Goal: Check status: Check status

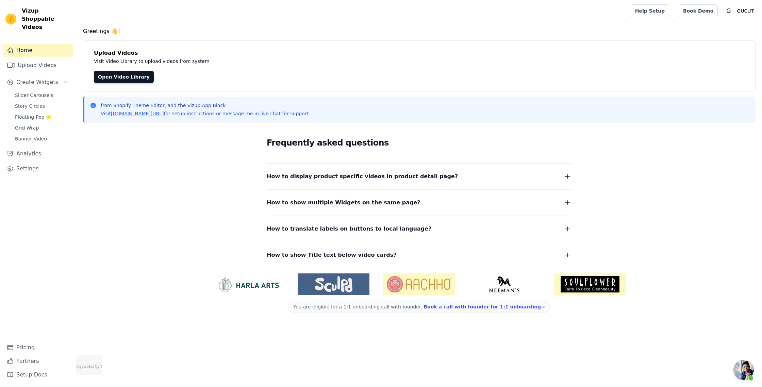
scroll to position [76, 0]
click at [28, 148] on link "Analytics" at bounding box center [38, 154] width 70 height 14
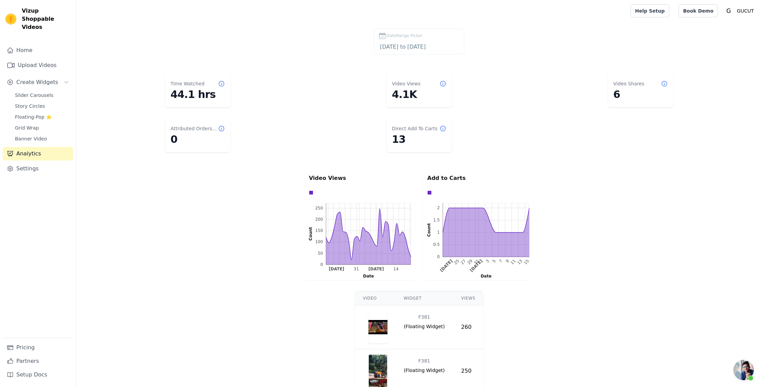
scroll to position [76, 0]
click at [397, 47] on input "[DATE] to [DATE]" at bounding box center [419, 47] width 82 height 9
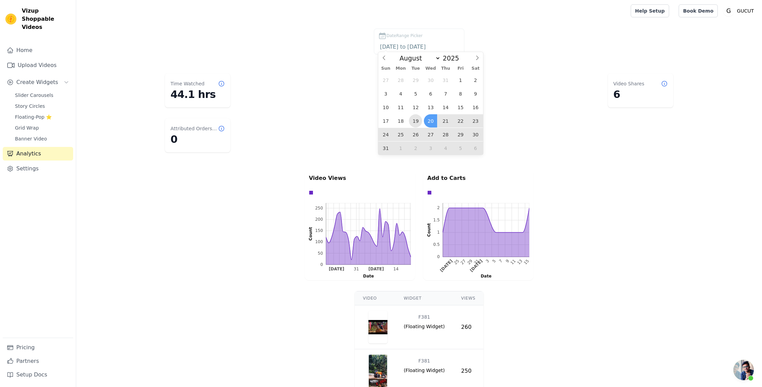
click at [415, 121] on span "19" at bounding box center [415, 120] width 13 height 13
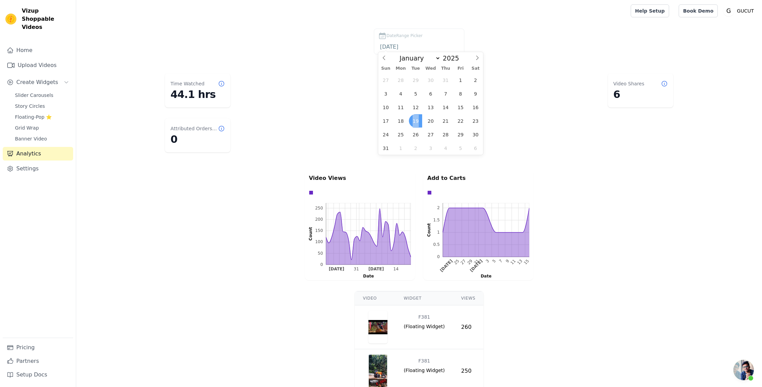
click at [415, 121] on span "19" at bounding box center [415, 120] width 13 height 13
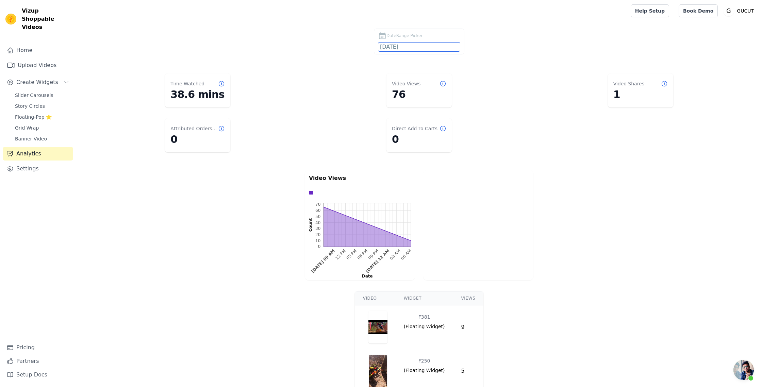
click at [409, 47] on input "[DATE]" at bounding box center [419, 47] width 82 height 9
click at [399, 126] on span "18" at bounding box center [400, 120] width 13 height 13
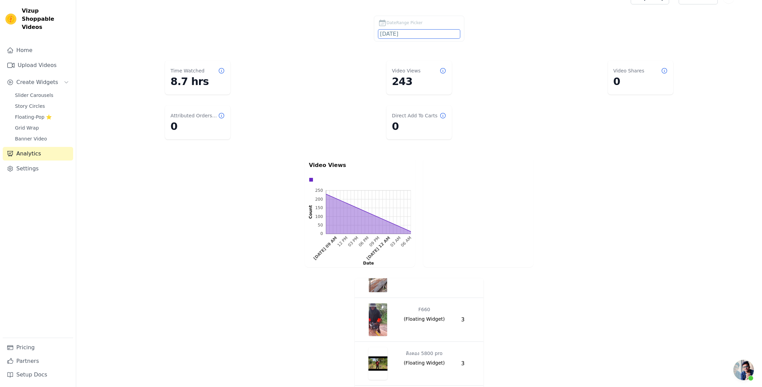
scroll to position [0, 0]
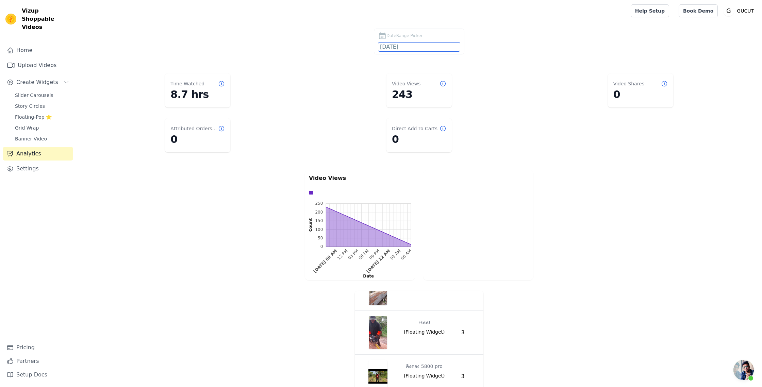
click at [396, 45] on input "[DATE]" at bounding box center [419, 47] width 82 height 9
click at [381, 122] on span "17" at bounding box center [385, 120] width 13 height 13
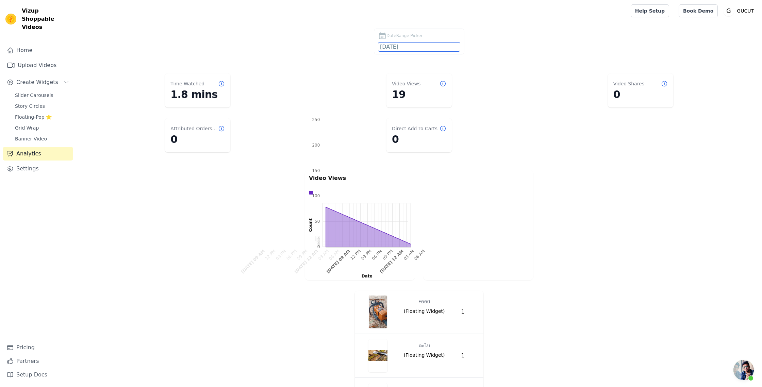
scroll to position [323, 0]
click at [409, 48] on input "[DATE]" at bounding box center [419, 47] width 82 height 9
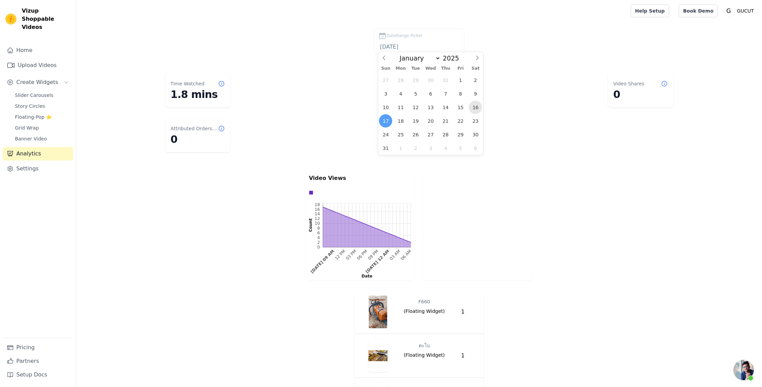
click at [473, 107] on span "16" at bounding box center [475, 107] width 13 height 13
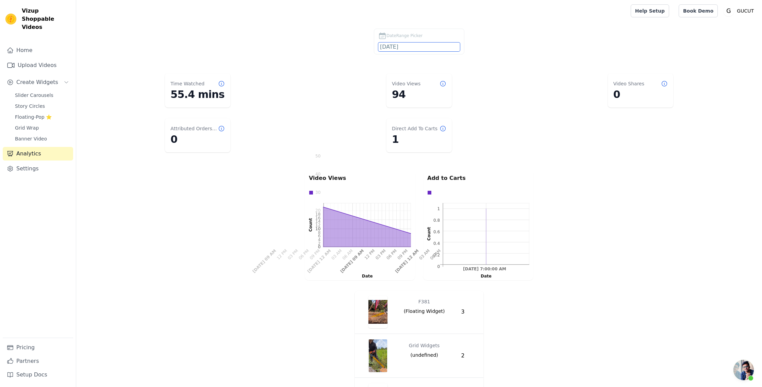
scroll to position [390, 0]
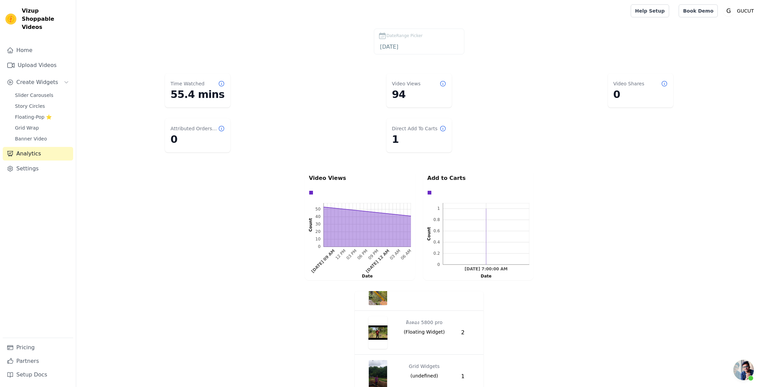
click at [401, 51] on label "DateRange Picker [DATE]" at bounding box center [419, 42] width 91 height 26
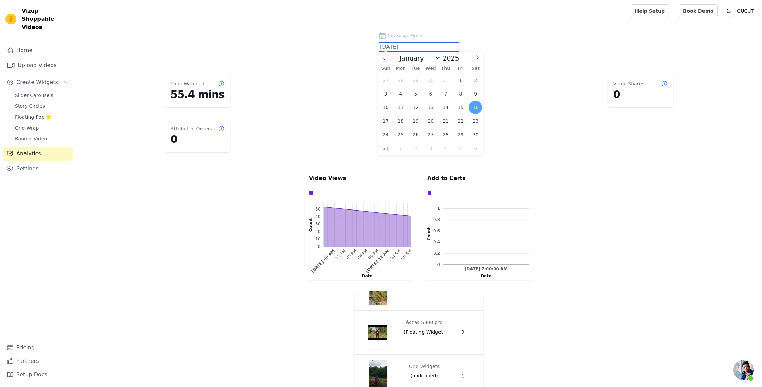
click at [401, 46] on input "[DATE]" at bounding box center [419, 47] width 82 height 9
click at [403, 121] on span "18" at bounding box center [400, 120] width 13 height 13
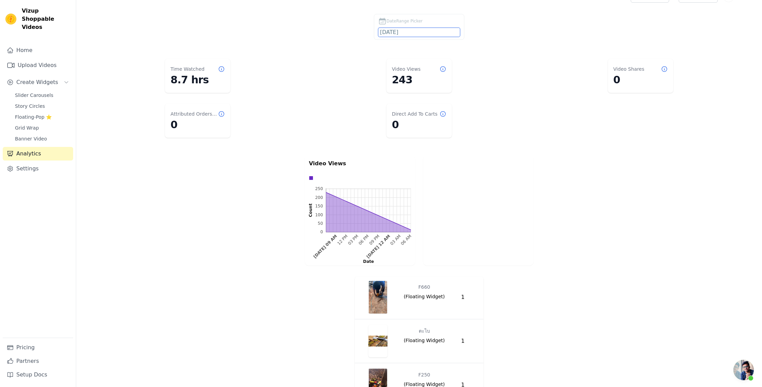
scroll to position [0, 0]
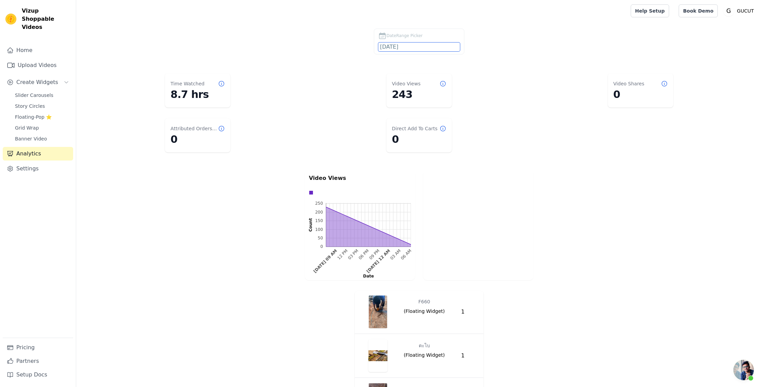
click at [412, 49] on input "[DATE]" at bounding box center [419, 47] width 82 height 9
click at [463, 108] on span "15" at bounding box center [460, 107] width 13 height 13
type input "[DATE]"
click at [463, 108] on span "15" at bounding box center [460, 107] width 13 height 13
